Goal: Task Accomplishment & Management: Manage account settings

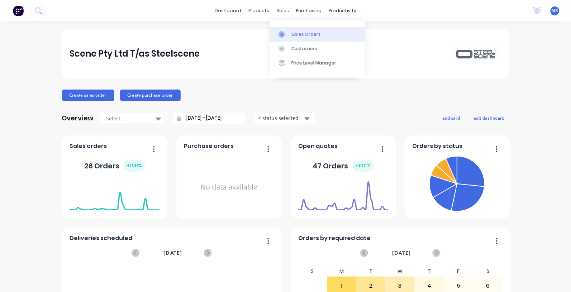
click at [295, 29] on link "Sales Orders" at bounding box center [317, 34] width 95 height 14
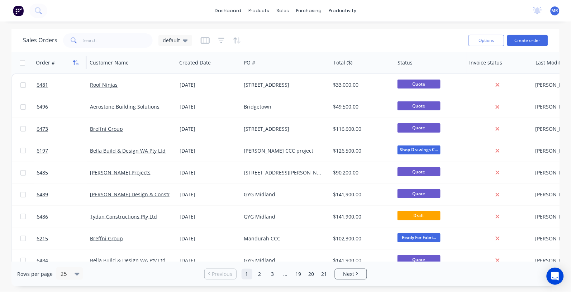
click at [78, 64] on icon "button" at bounding box center [76, 63] width 6 height 6
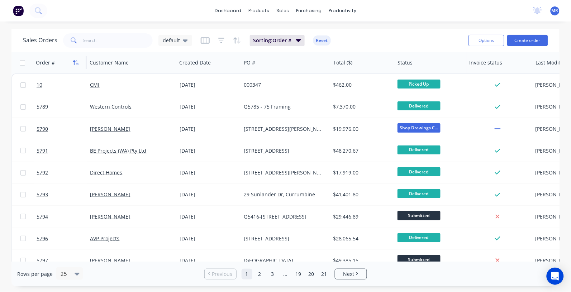
click at [78, 63] on icon "button" at bounding box center [76, 63] width 6 height 6
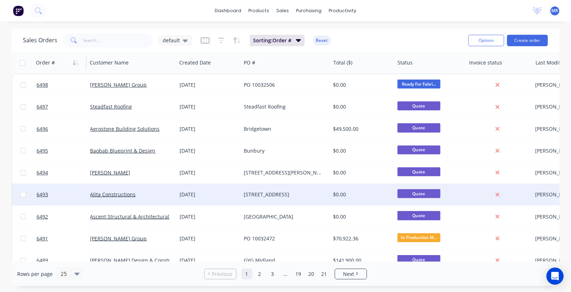
click at [260, 193] on div "[STREET_ADDRESS]" at bounding box center [284, 194] width 80 height 7
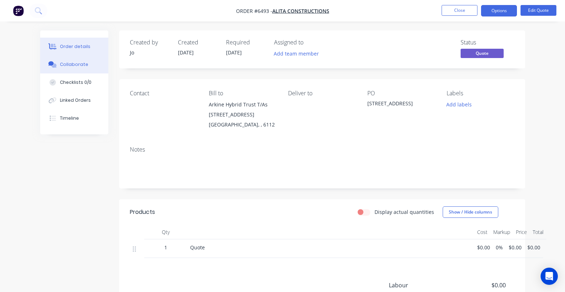
drag, startPoint x: 70, startPoint y: 65, endPoint x: 94, endPoint y: 69, distance: 24.5
click at [70, 65] on div "Collaborate" at bounding box center [74, 64] width 28 height 6
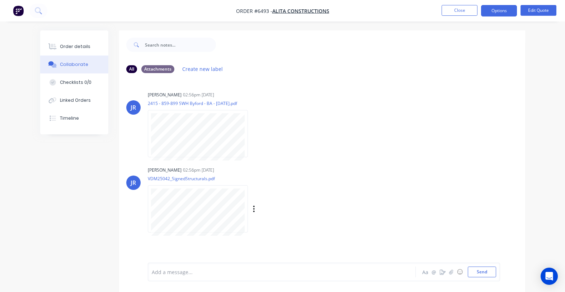
click at [183, 187] on div at bounding box center [198, 208] width 100 height 47
click at [535, 10] on button "Edit Quote" at bounding box center [538, 10] width 36 height 11
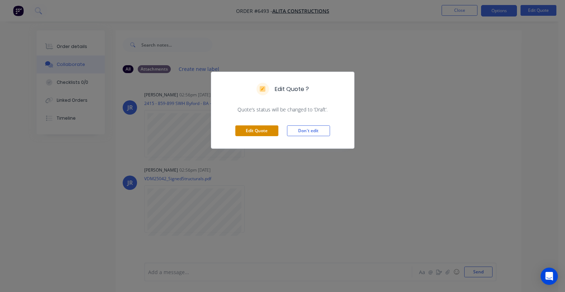
click at [246, 131] on button "Edit Quote" at bounding box center [256, 131] width 43 height 11
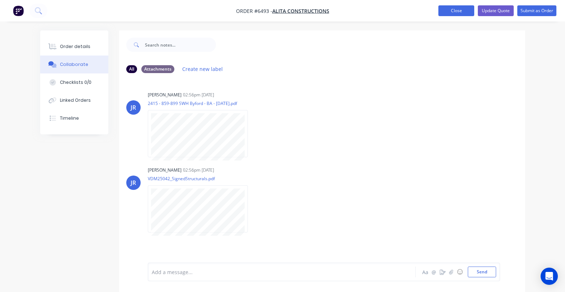
click at [451, 11] on button "Close" at bounding box center [456, 10] width 36 height 11
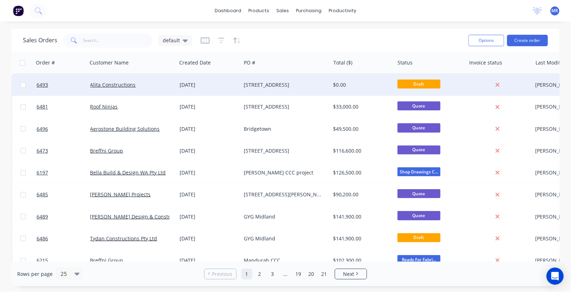
click at [291, 87] on div "[STREET_ADDRESS]" at bounding box center [284, 84] width 80 height 7
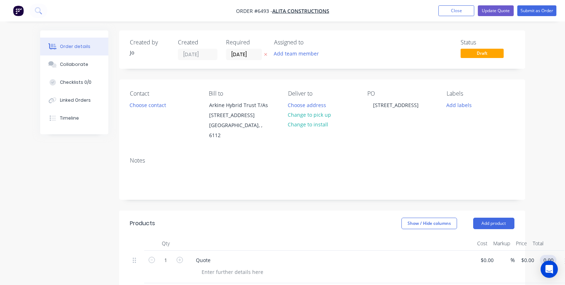
click at [549, 255] on input "0.00" at bounding box center [550, 260] width 14 height 10
type input "0.03"
type input "$0.03"
click at [498, 11] on button "Update Quote" at bounding box center [496, 10] width 36 height 11
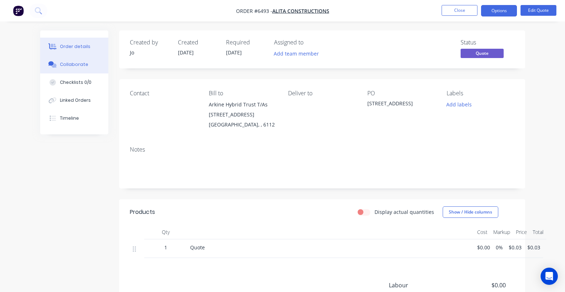
click at [70, 60] on button "Collaborate" at bounding box center [74, 65] width 68 height 18
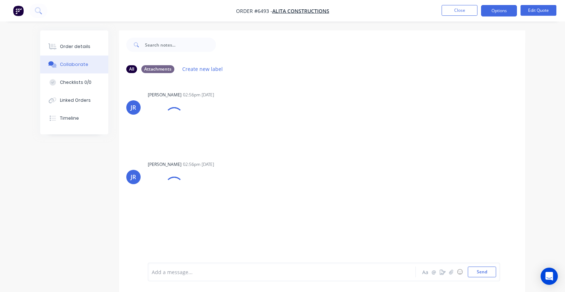
click at [166, 274] on div at bounding box center [281, 273] width 258 height 8
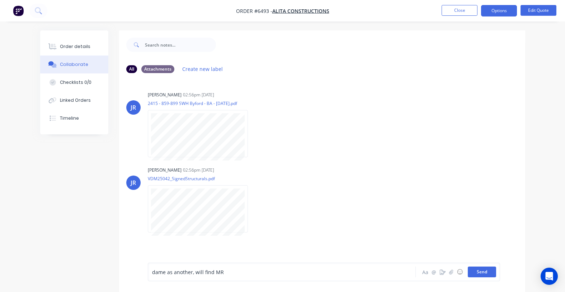
click at [485, 272] on button "Send" at bounding box center [482, 272] width 28 height 11
click at [459, 11] on button "Close" at bounding box center [460, 10] width 36 height 11
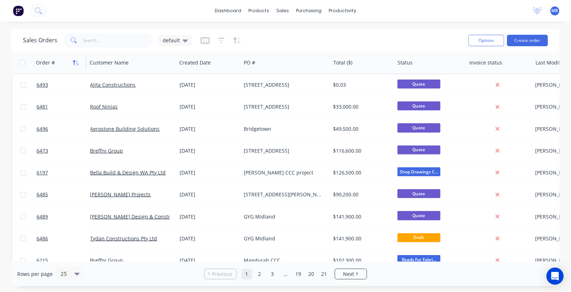
click at [75, 63] on icon "button" at bounding box center [76, 63] width 6 height 6
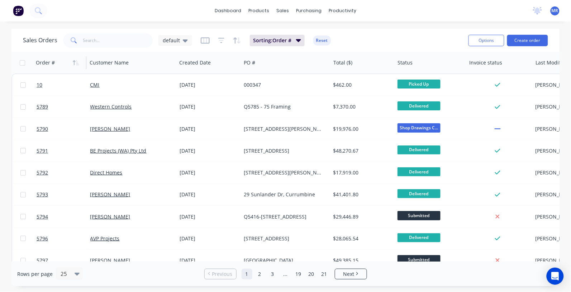
click at [75, 63] on icon "button" at bounding box center [76, 63] width 6 height 6
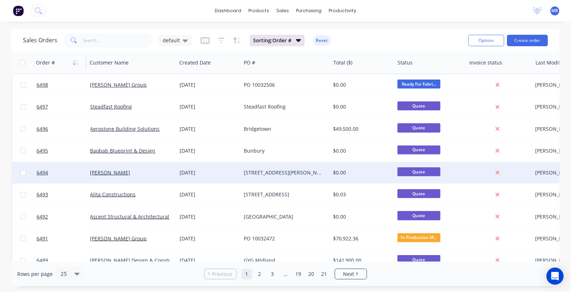
click at [254, 169] on div "[STREET_ADDRESS][PERSON_NAME]" at bounding box center [284, 172] width 80 height 7
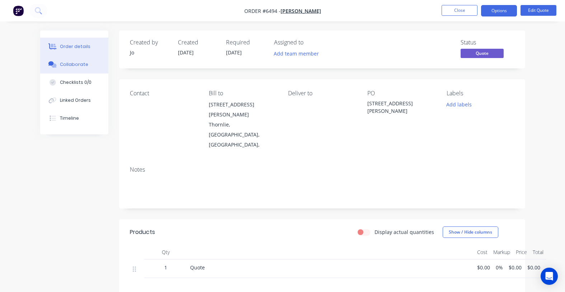
drag, startPoint x: 79, startPoint y: 67, endPoint x: 76, endPoint y: 66, distance: 3.7
click at [76, 66] on div "Collaborate" at bounding box center [74, 64] width 28 height 6
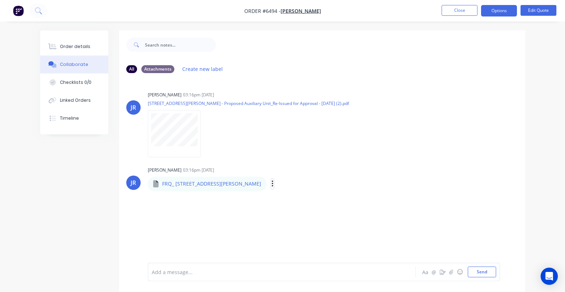
click at [272, 184] on icon "button" at bounding box center [273, 184] width 2 height 8
drag, startPoint x: 285, startPoint y: 202, endPoint x: 288, endPoint y: 198, distance: 3.9
click at [0, 0] on button "Download" at bounding box center [0, 0] width 0 height 0
drag, startPoint x: 483, startPoint y: 72, endPoint x: 478, endPoint y: 63, distance: 10.6
click at [482, 69] on div "All Attachments Create new label" at bounding box center [322, 69] width 392 height 10
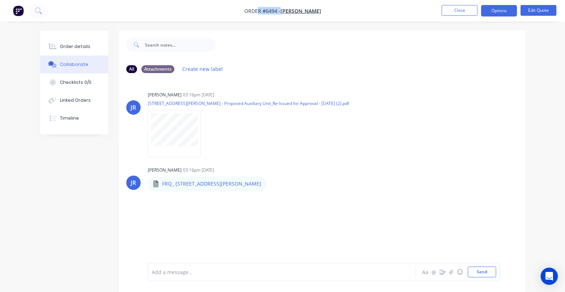
drag, startPoint x: 332, startPoint y: 11, endPoint x: 260, endPoint y: 11, distance: 71.7
click at [260, 11] on nav "Order #6494 - [PERSON_NAME] Close Options Edit Quote" at bounding box center [282, 11] width 565 height 22
drag, startPoint x: 260, startPoint y: 11, endPoint x: 346, endPoint y: 5, distance: 86.3
click at [346, 5] on nav "Order #6494 - [PERSON_NAME] Close Options Edit Quote" at bounding box center [282, 11] width 565 height 22
click at [459, 9] on button "Close" at bounding box center [460, 10] width 36 height 11
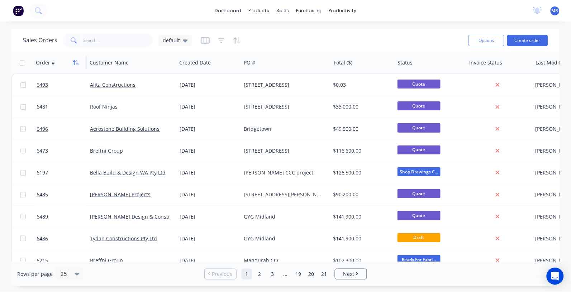
click at [78, 63] on icon "button" at bounding box center [76, 63] width 6 height 6
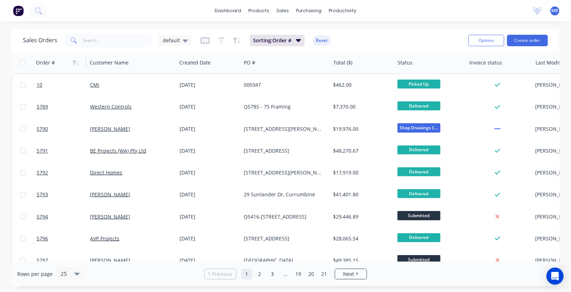
click at [78, 63] on icon "button" at bounding box center [76, 63] width 6 height 6
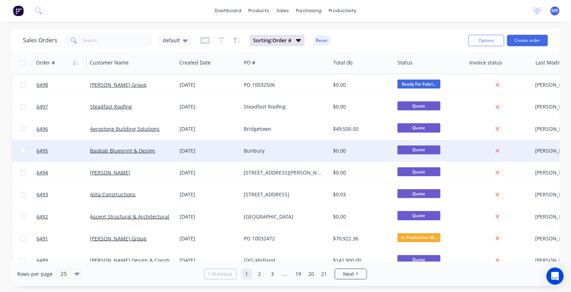
click at [256, 148] on div "Bunbury" at bounding box center [284, 150] width 80 height 7
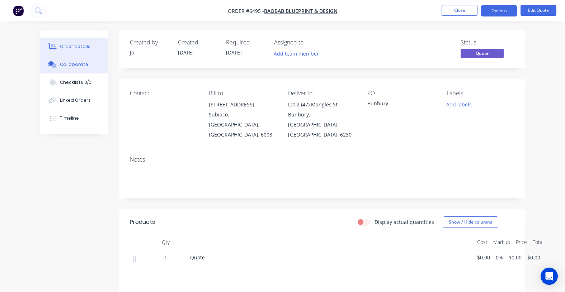
drag, startPoint x: 67, startPoint y: 62, endPoint x: 77, endPoint y: 65, distance: 10.4
click at [70, 62] on div "Collaborate" at bounding box center [74, 64] width 28 height 6
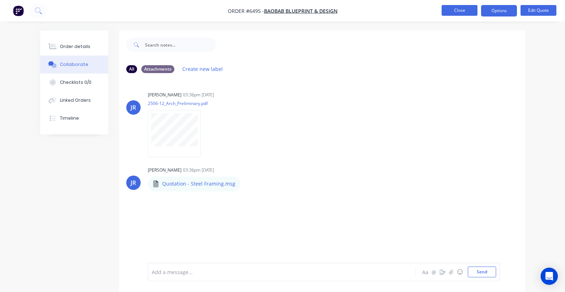
click at [467, 10] on button "Close" at bounding box center [460, 10] width 36 height 11
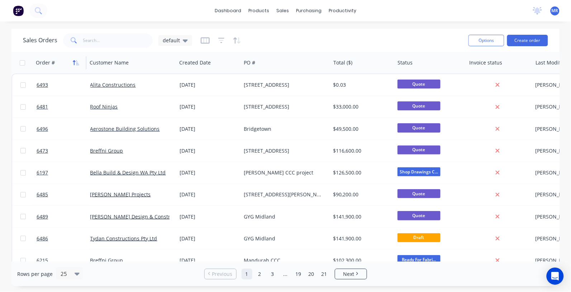
click at [78, 65] on icon "button" at bounding box center [77, 62] width 3 height 5
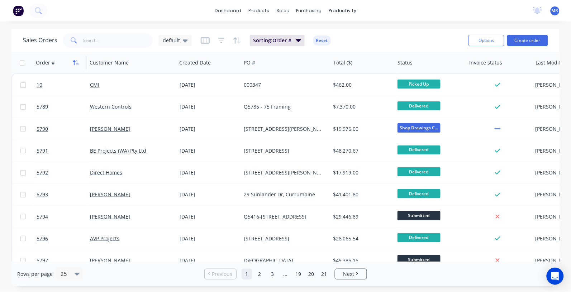
click at [76, 63] on icon "button" at bounding box center [76, 63] width 6 height 6
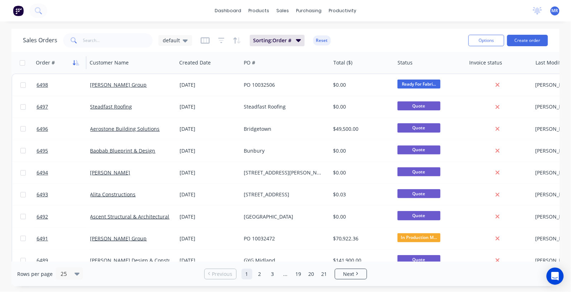
click at [74, 66] on button "button" at bounding box center [76, 62] width 11 height 11
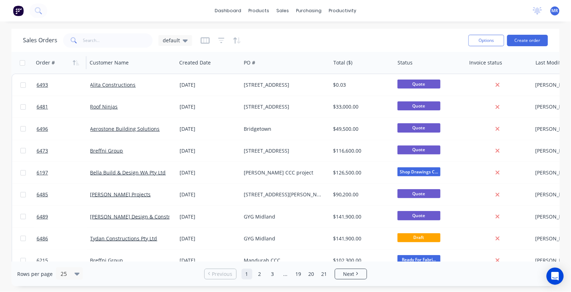
click at [74, 66] on button "button" at bounding box center [76, 62] width 11 height 11
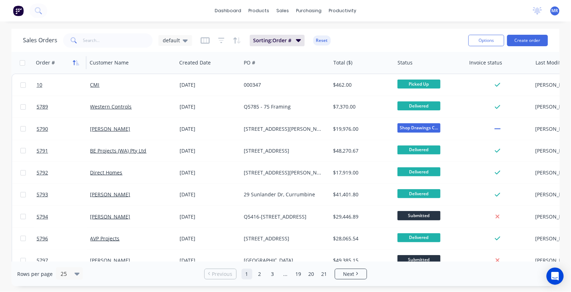
click at [78, 65] on icon "button" at bounding box center [77, 62] width 3 height 5
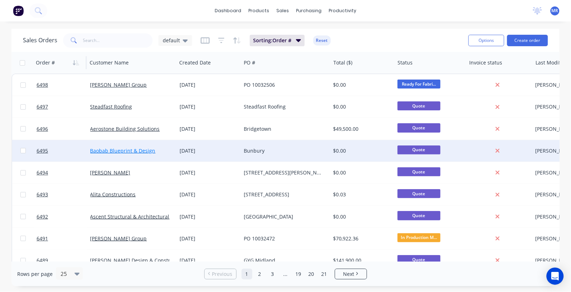
click at [145, 148] on link "Baobab Blueprint & Design" at bounding box center [122, 150] width 65 height 7
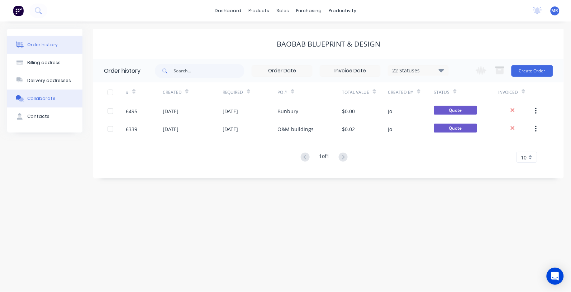
click at [42, 96] on div "Collaborate" at bounding box center [41, 98] width 28 height 6
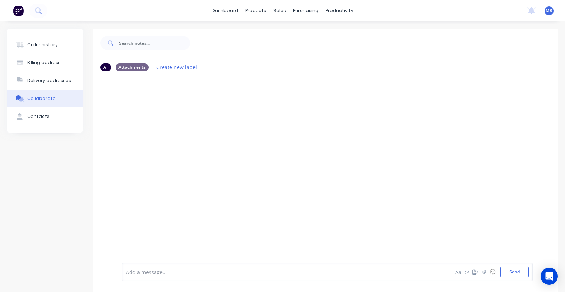
click at [49, 99] on div "Collaborate" at bounding box center [41, 98] width 28 height 6
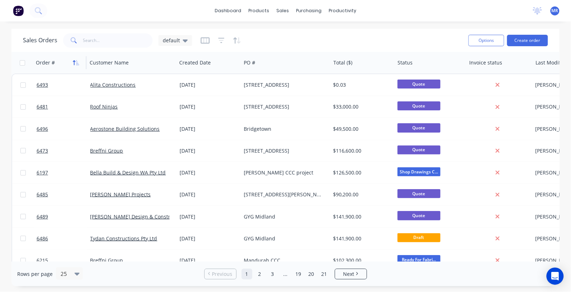
click at [77, 63] on icon "button" at bounding box center [76, 63] width 6 height 6
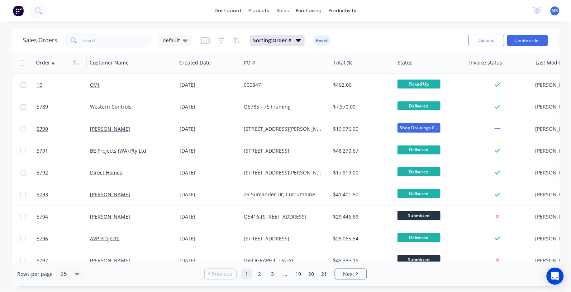
click at [76, 63] on icon "button" at bounding box center [76, 63] width 6 height 6
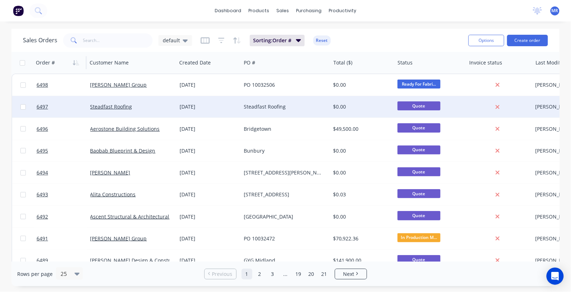
click at [278, 109] on div "Steadfast Roofing" at bounding box center [284, 106] width 80 height 7
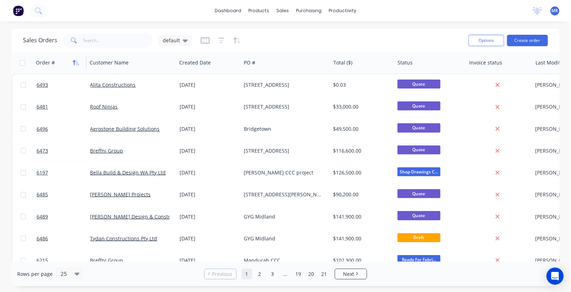
click at [74, 61] on icon "button" at bounding box center [74, 62] width 3 height 5
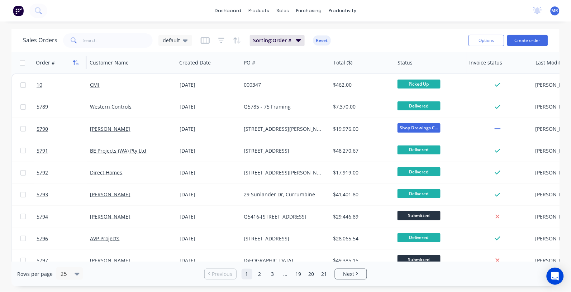
click at [74, 60] on icon "button" at bounding box center [76, 63] width 6 height 6
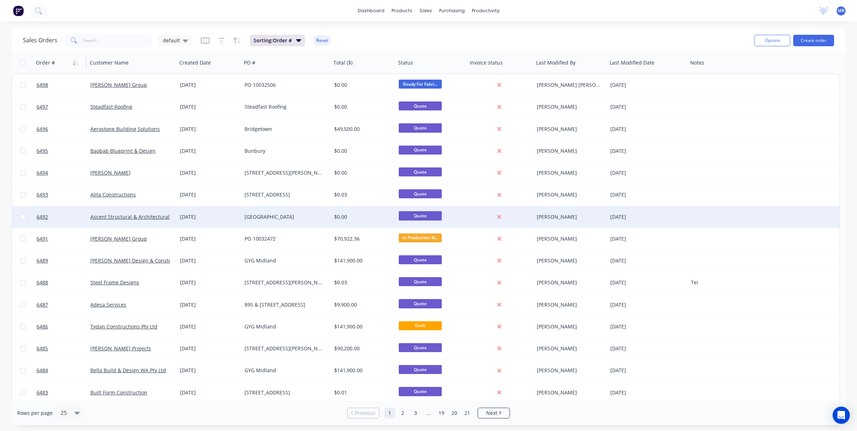
click at [571, 223] on div at bounding box center [715, 217] width 54 height 22
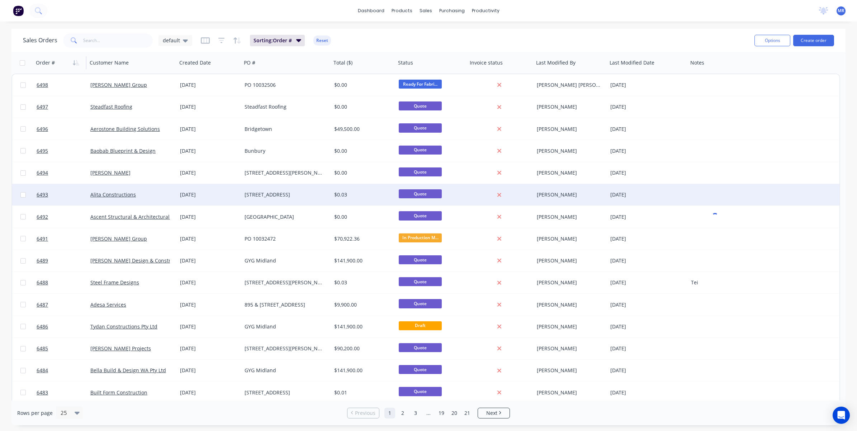
click at [571, 199] on div at bounding box center [715, 195] width 54 height 22
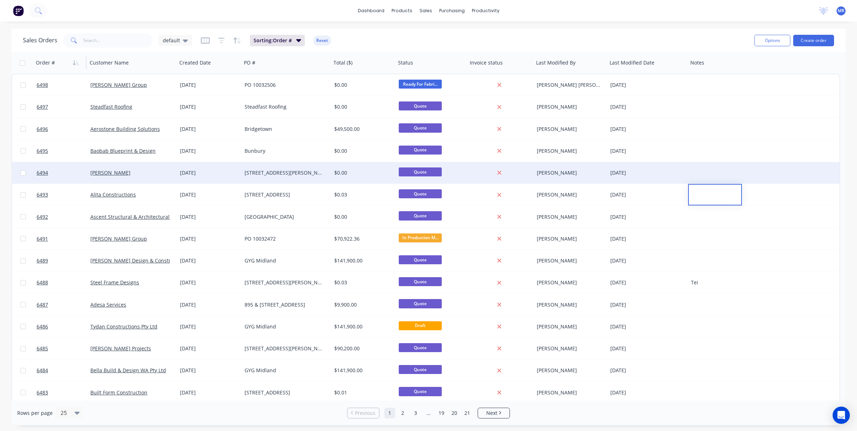
click at [571, 176] on div at bounding box center [715, 173] width 54 height 22
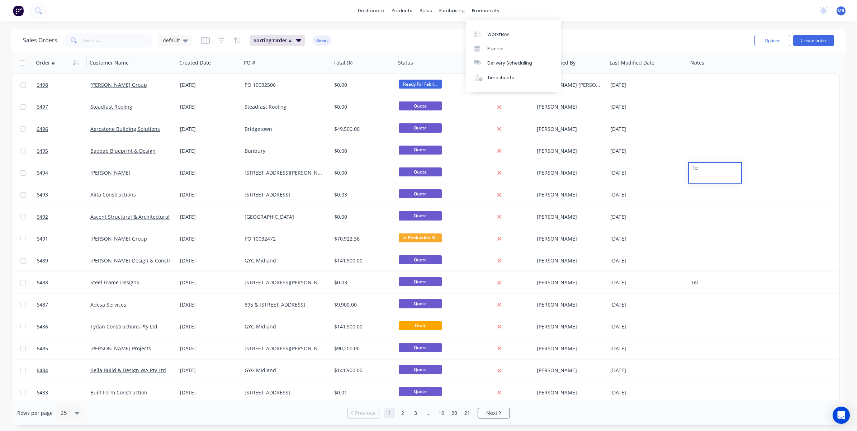
click at [525, 3] on div "dashboard products sales purchasing productivity dashboard products Product Cat…" at bounding box center [428, 11] width 857 height 22
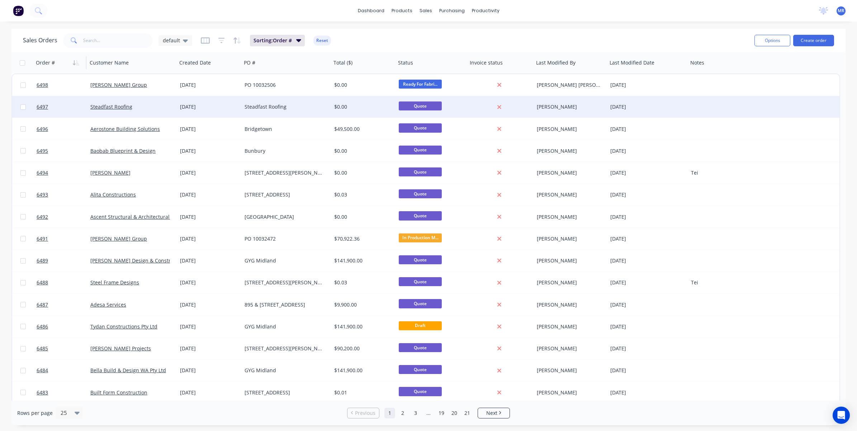
click at [257, 110] on div "Steadfast Roofing" at bounding box center [285, 106] width 80 height 7
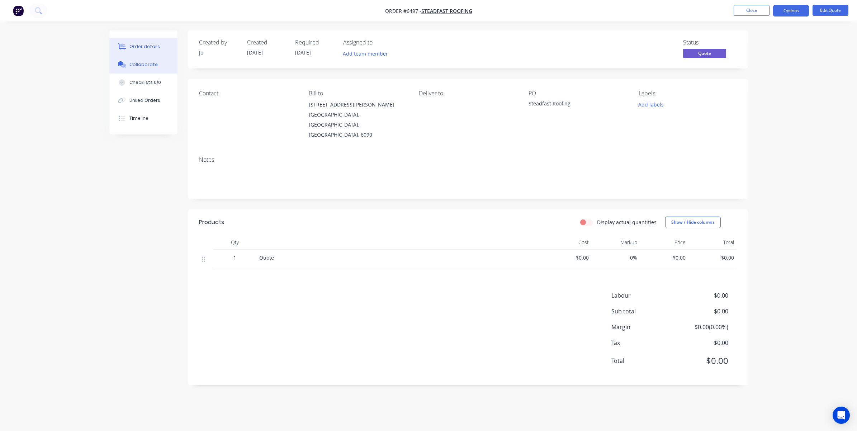
click at [149, 69] on button "Collaborate" at bounding box center [143, 65] width 68 height 18
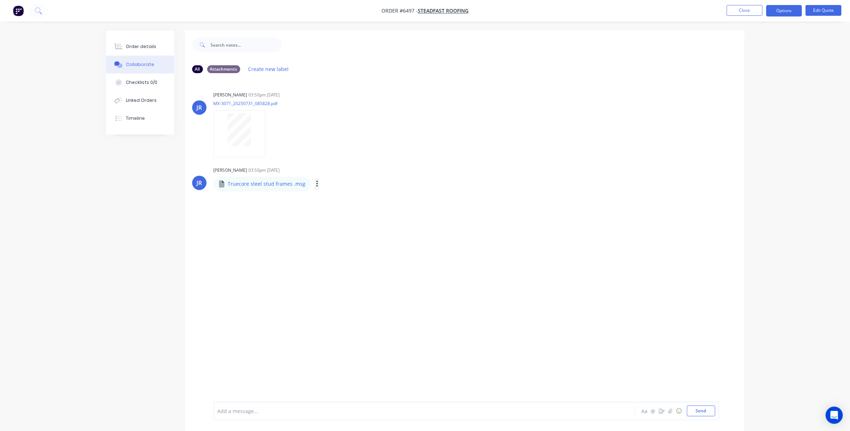
click at [316, 184] on icon "button" at bounding box center [316, 184] width 1 height 6
click at [343, 207] on button "Download" at bounding box center [364, 203] width 81 height 16
click at [571, 6] on button "Close" at bounding box center [745, 10] width 36 height 11
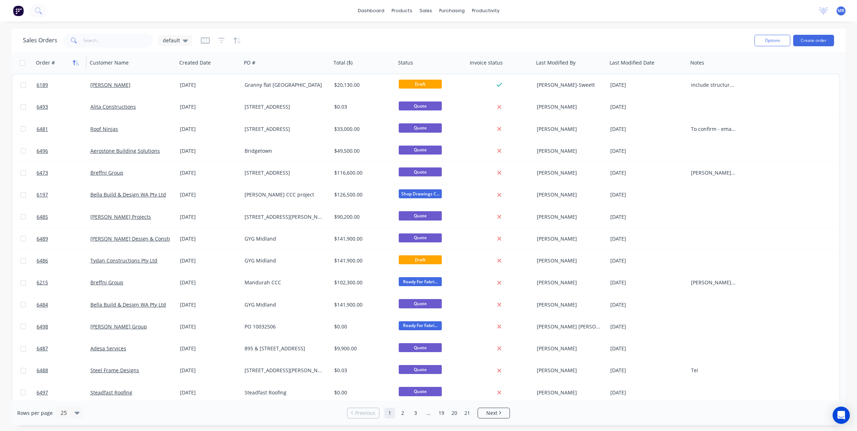
click at [75, 61] on icon "button" at bounding box center [74, 62] width 3 height 5
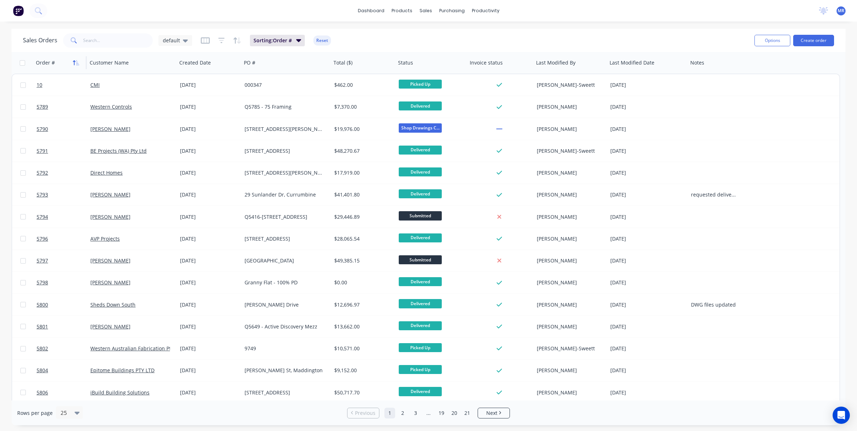
click at [75, 63] on icon "button" at bounding box center [76, 63] width 6 height 6
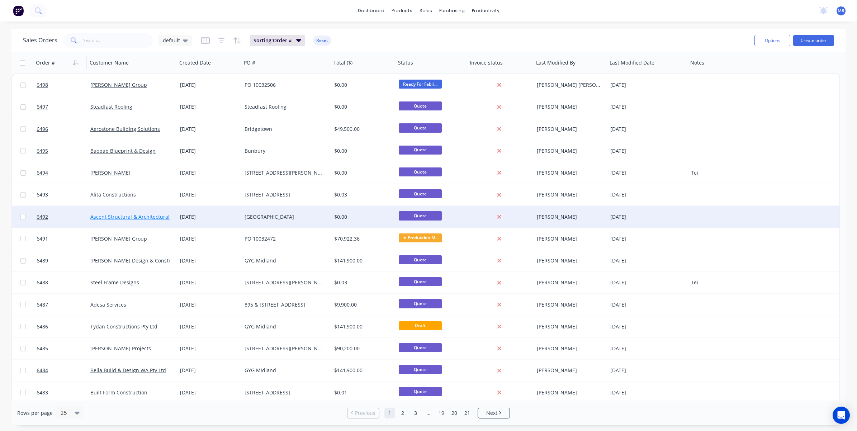
click at [140, 215] on link "Ascent Structural & Architectural Steel" at bounding box center [136, 216] width 93 height 7
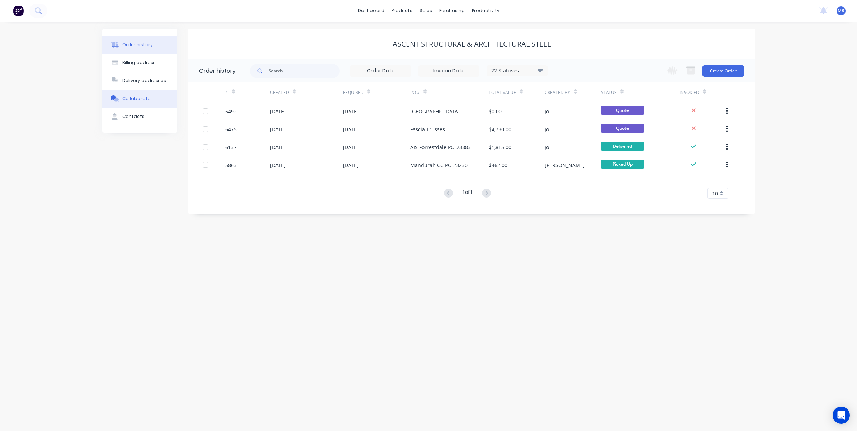
click at [137, 99] on div "Collaborate" at bounding box center [136, 98] width 28 height 6
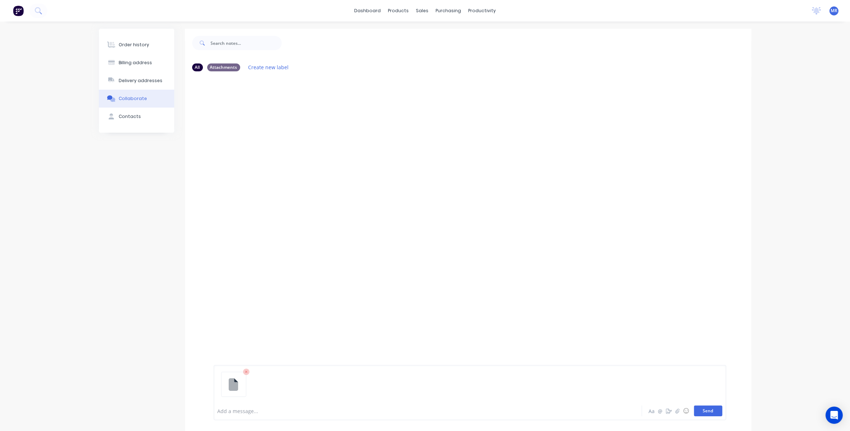
click at [571, 292] on button "Send" at bounding box center [708, 411] width 28 height 11
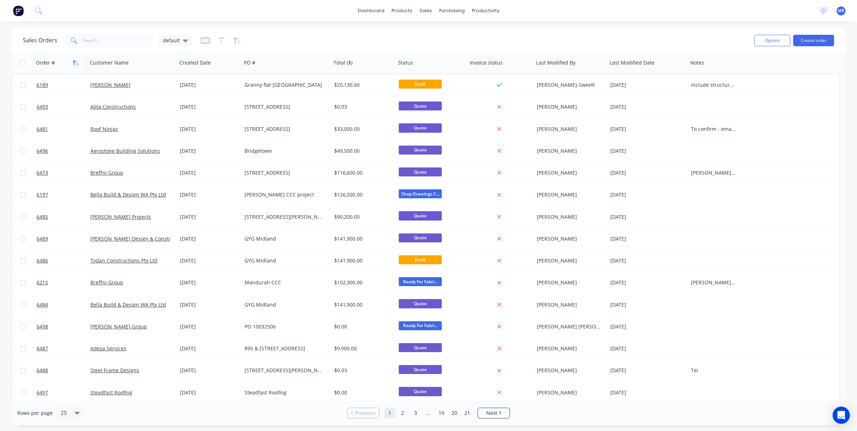
click at [75, 63] on icon "button" at bounding box center [76, 63] width 6 height 6
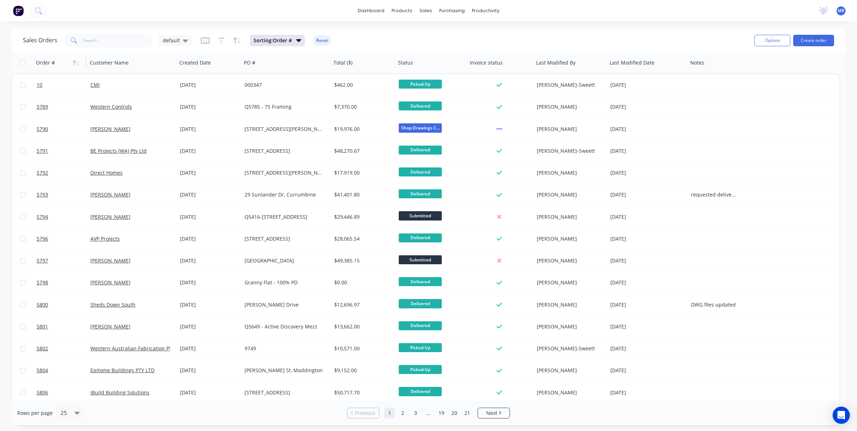
click at [75, 63] on icon "button" at bounding box center [76, 63] width 6 height 6
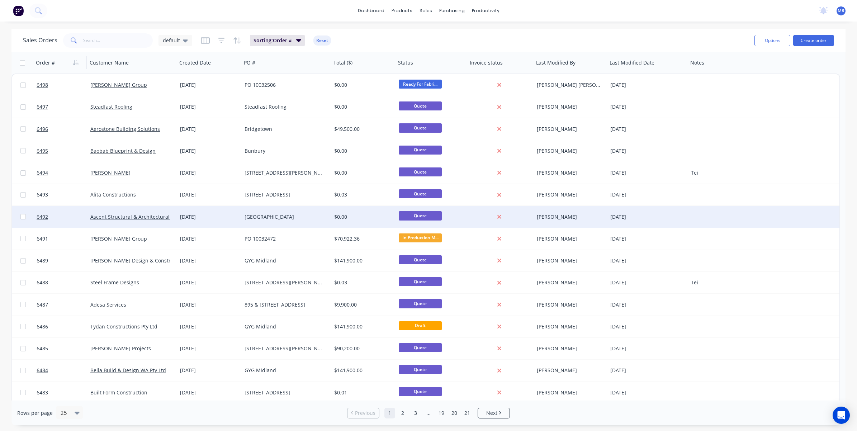
click at [274, 214] on div "[GEOGRAPHIC_DATA]" at bounding box center [285, 216] width 80 height 7
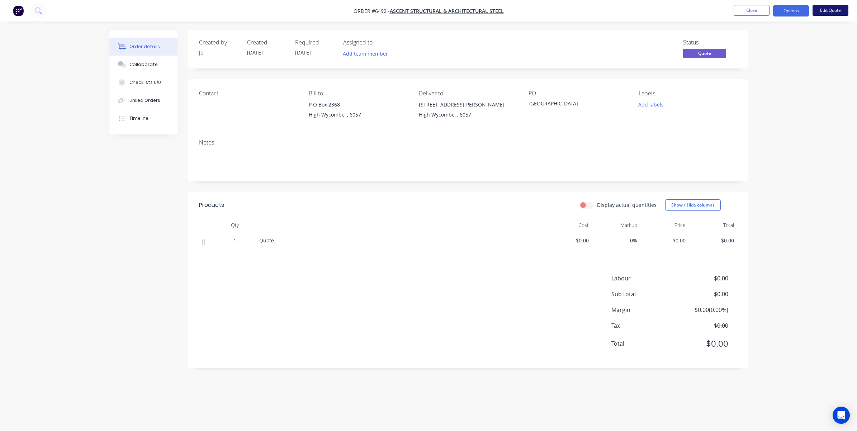
click at [571, 8] on button "Edit Quote" at bounding box center [831, 10] width 36 height 11
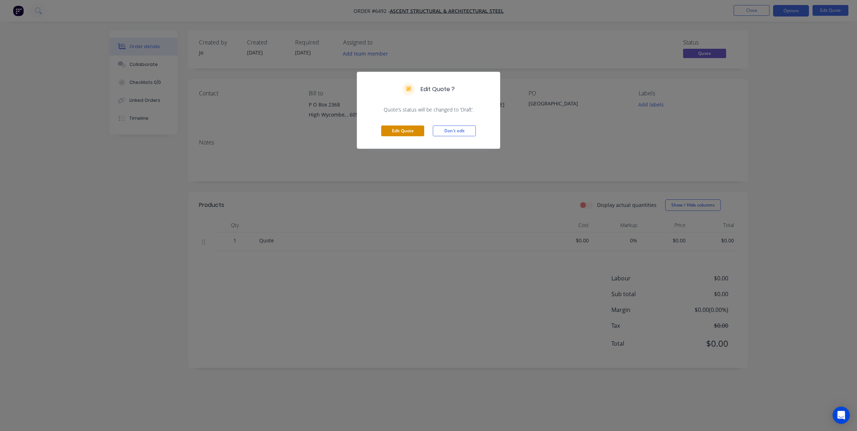
click at [404, 128] on button "Edit Quote" at bounding box center [402, 131] width 43 height 11
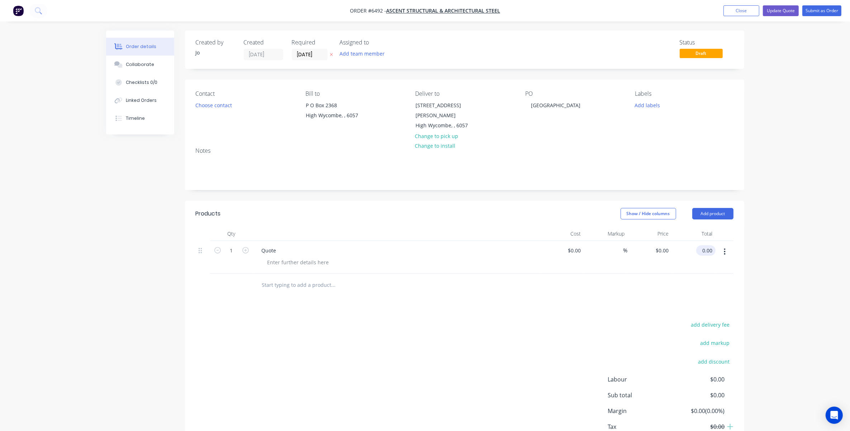
click at [571, 245] on input "0.00" at bounding box center [707, 250] width 16 height 10
type input "0.01"
type input "$0.01"
click at [571, 13] on button "Update Quote" at bounding box center [781, 10] width 36 height 11
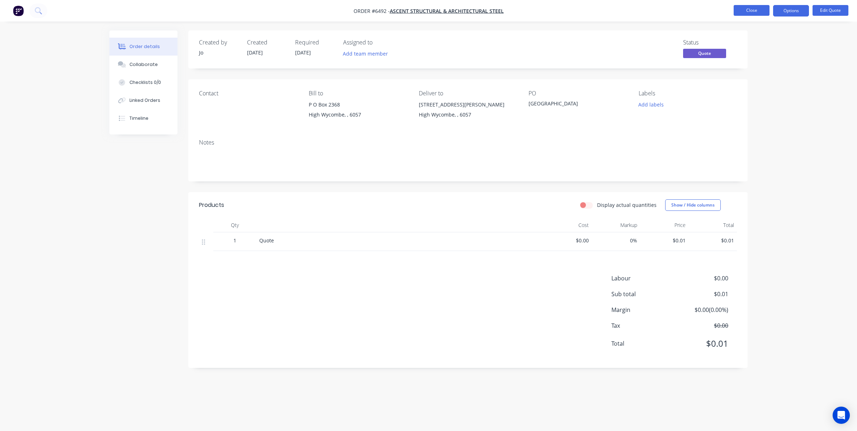
click at [571, 11] on button "Close" at bounding box center [752, 10] width 36 height 11
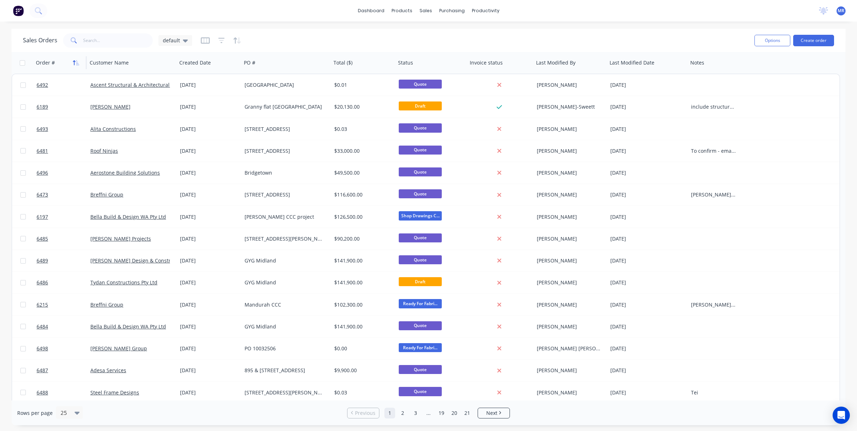
click at [76, 62] on icon "button" at bounding box center [76, 63] width 6 height 6
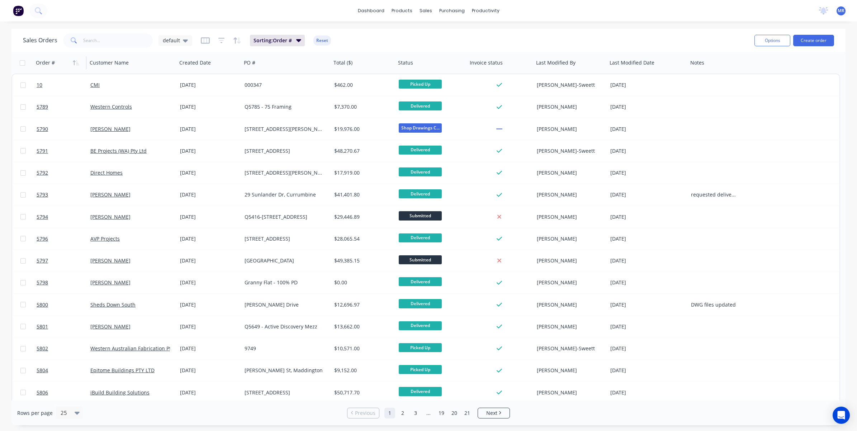
click at [76, 62] on icon "button" at bounding box center [76, 63] width 6 height 6
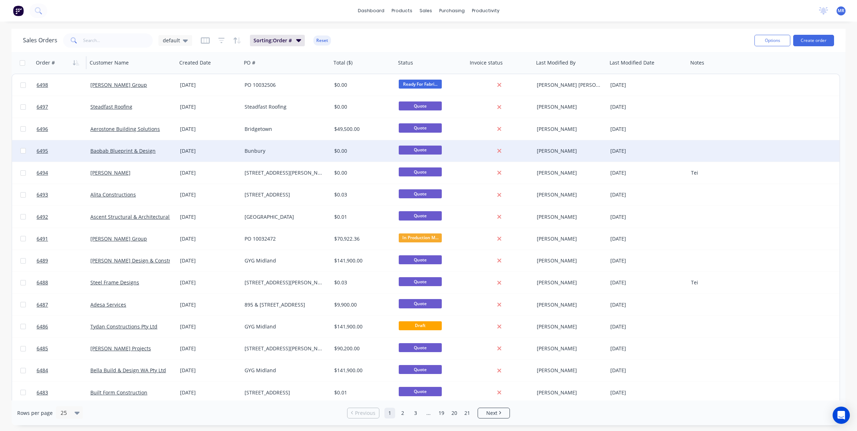
click at [262, 151] on div "Bunbury" at bounding box center [285, 150] width 80 height 7
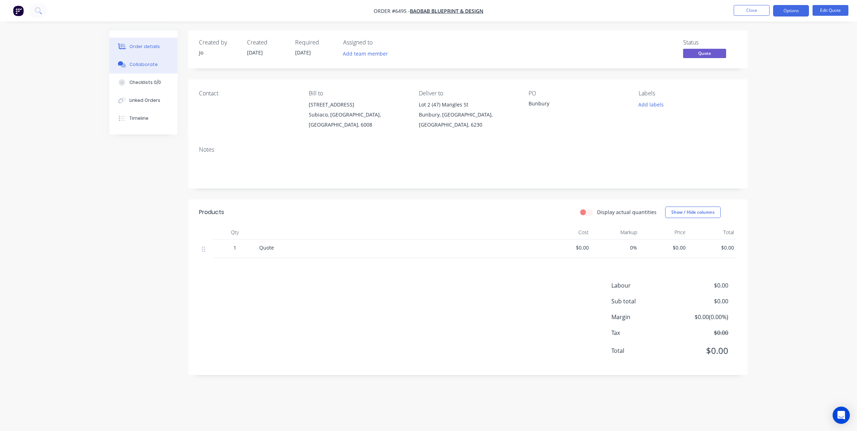
click at [148, 65] on div "Collaborate" at bounding box center [143, 64] width 28 height 6
